Goal: Information Seeking & Learning: Learn about a topic

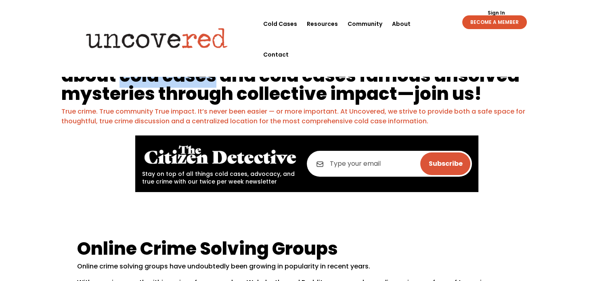
drag, startPoint x: 124, startPoint y: 72, endPoint x: 212, endPoint y: 74, distance: 87.7
click at [212, 74] on h1 "We’re building a platform to help uncover answers about cold cases and cold cas…" at bounding box center [306, 77] width 491 height 59
click at [166, 95] on img at bounding box center [164, 97] width 10 height 10
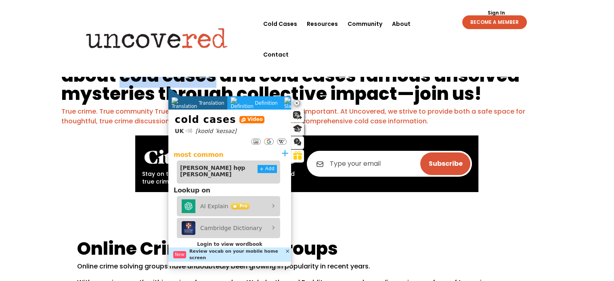
scroll to position [67, 0]
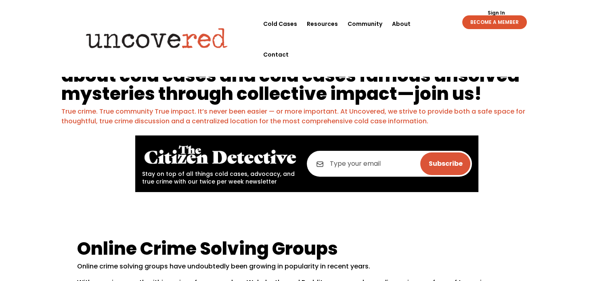
click at [43, 80] on div "We’re building a platform to help uncover answers about cold cases and cold cas…" at bounding box center [307, 120] width 614 height 169
click at [119, 95] on h1 "We’re building a platform to help uncover answers about cold cases and cold cas…" at bounding box center [306, 77] width 491 height 59
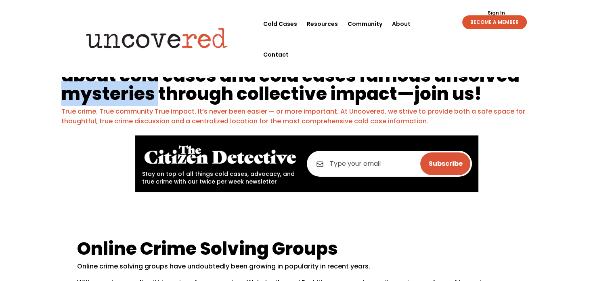
click at [119, 95] on h1 "We’re building a platform to help uncover answers about cold cases and cold cas…" at bounding box center [306, 77] width 491 height 59
click at [105, 113] on img at bounding box center [105, 115] width 10 height 10
click at [80, 89] on h1 "We’re building a platform to help uncover answers about cold cases and cold cas…" at bounding box center [306, 77] width 491 height 59
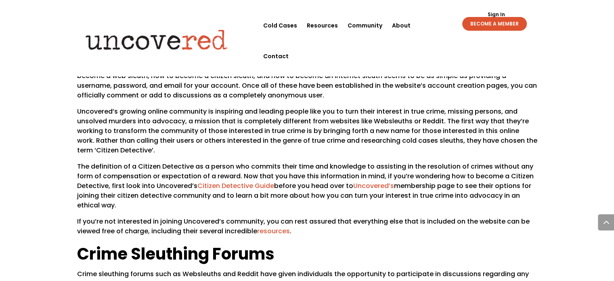
scroll to position [808, 0]
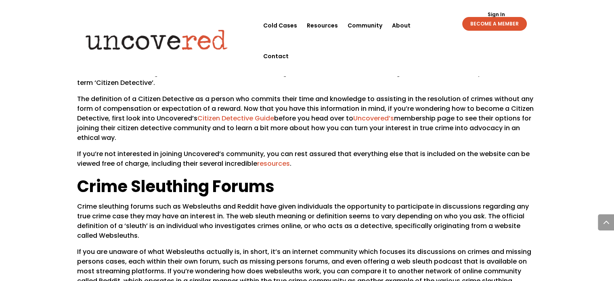
click at [156, 175] on span "Crime Sleuthing Forums" at bounding box center [175, 186] width 197 height 23
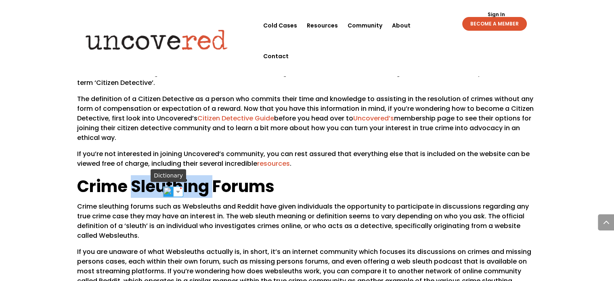
click at [170, 193] on img at bounding box center [168, 191] width 10 height 10
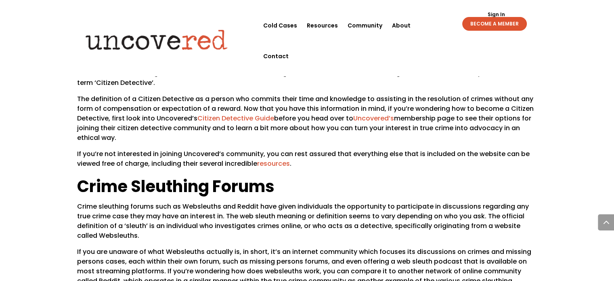
click at [126, 111] on p "The definition of a Citizen Detective as a person who commits their time and kn…" at bounding box center [307, 121] width 460 height 55
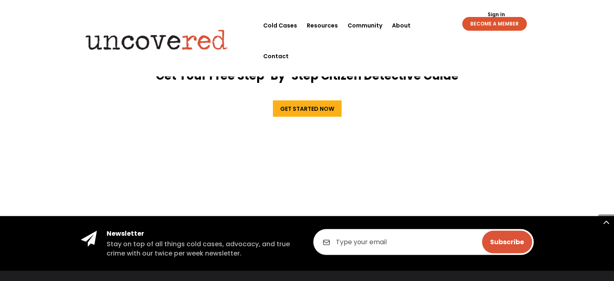
scroll to position [1544, 0]
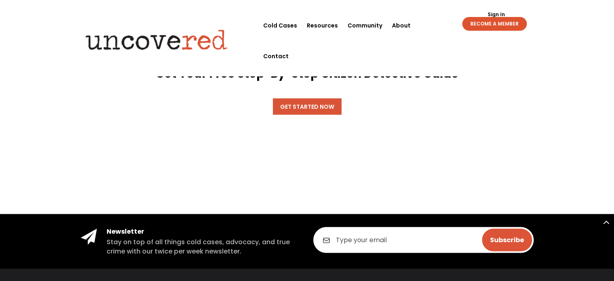
click at [313, 99] on link "Get Started Now" at bounding box center [307, 107] width 69 height 16
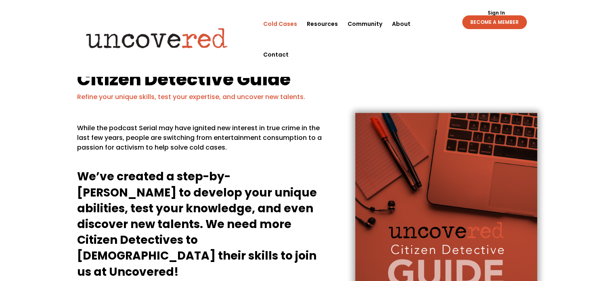
click at [286, 22] on link "Cold Cases" at bounding box center [280, 23] width 34 height 31
